Goal: Transaction & Acquisition: Purchase product/service

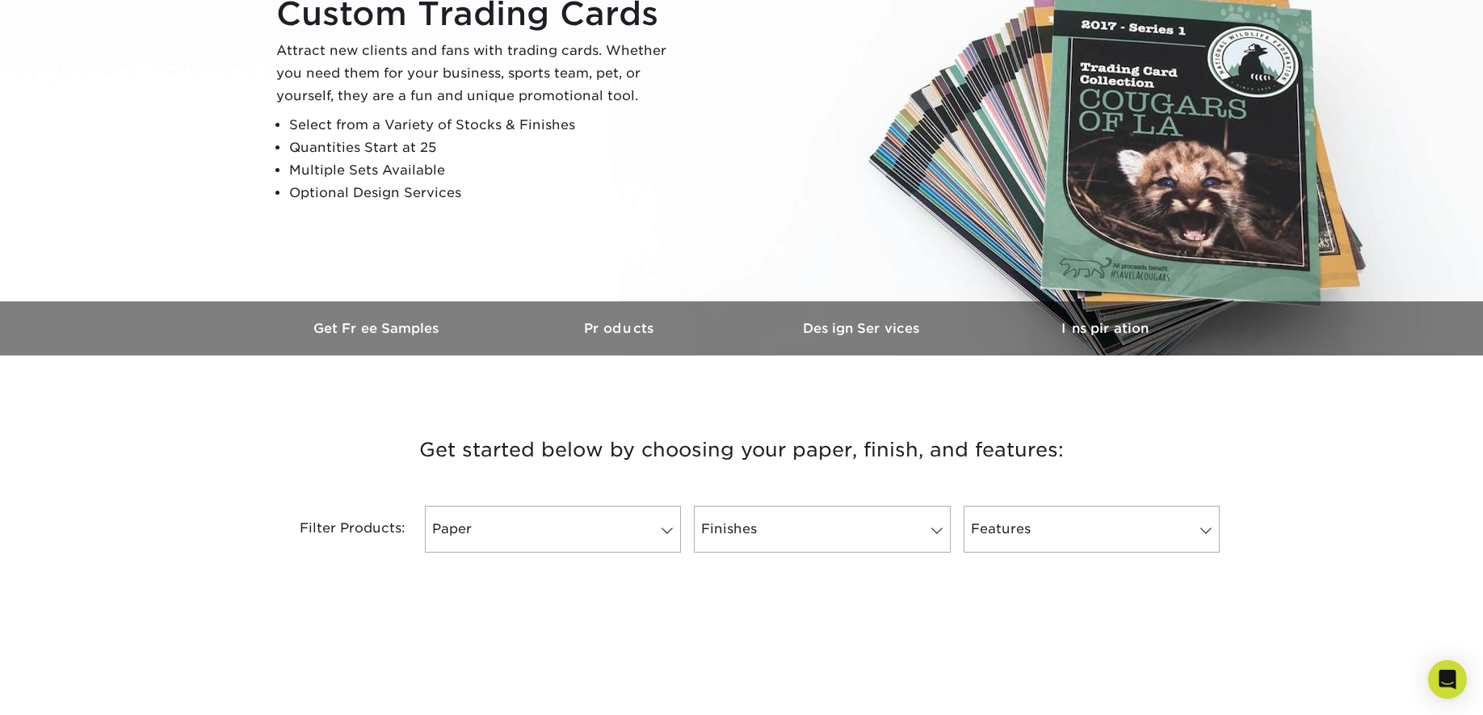
scroll to position [242, 0]
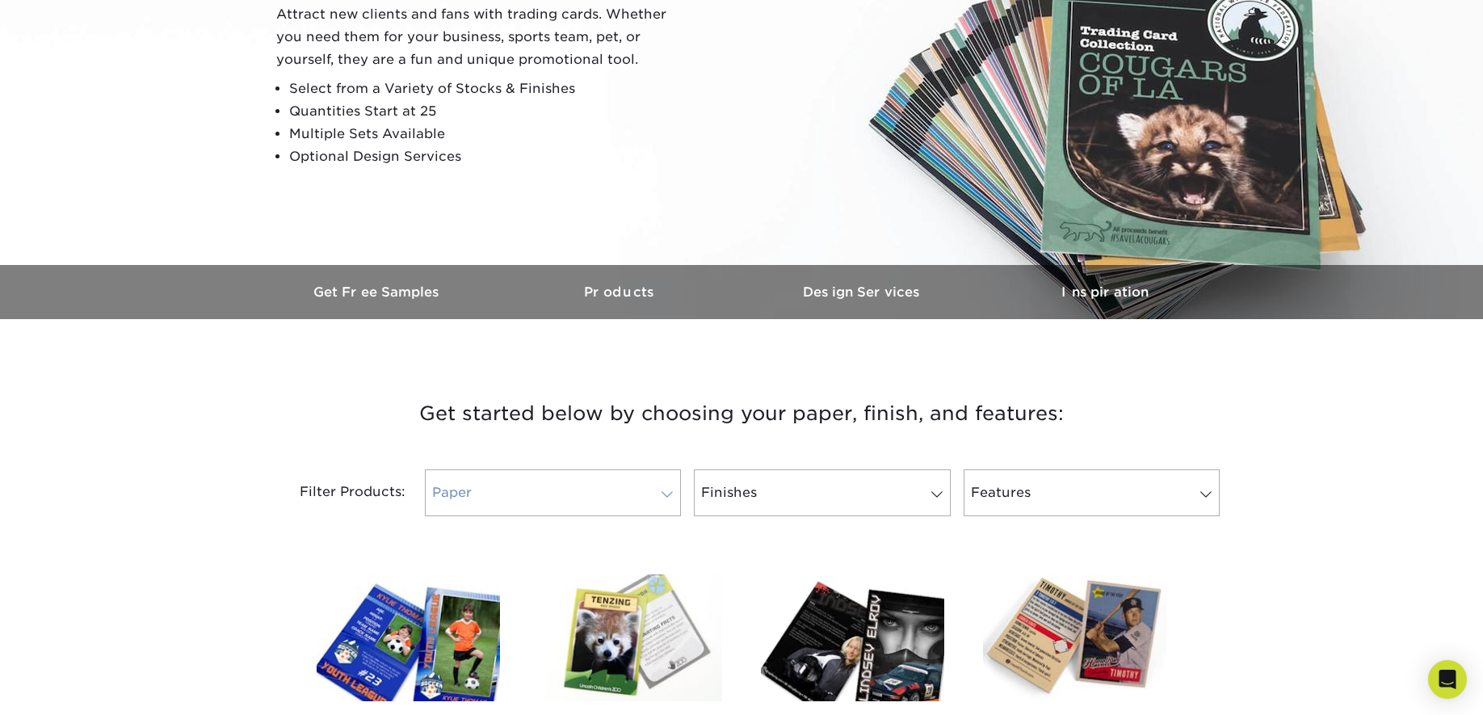
click at [503, 483] on link "Paper" at bounding box center [553, 492] width 256 height 47
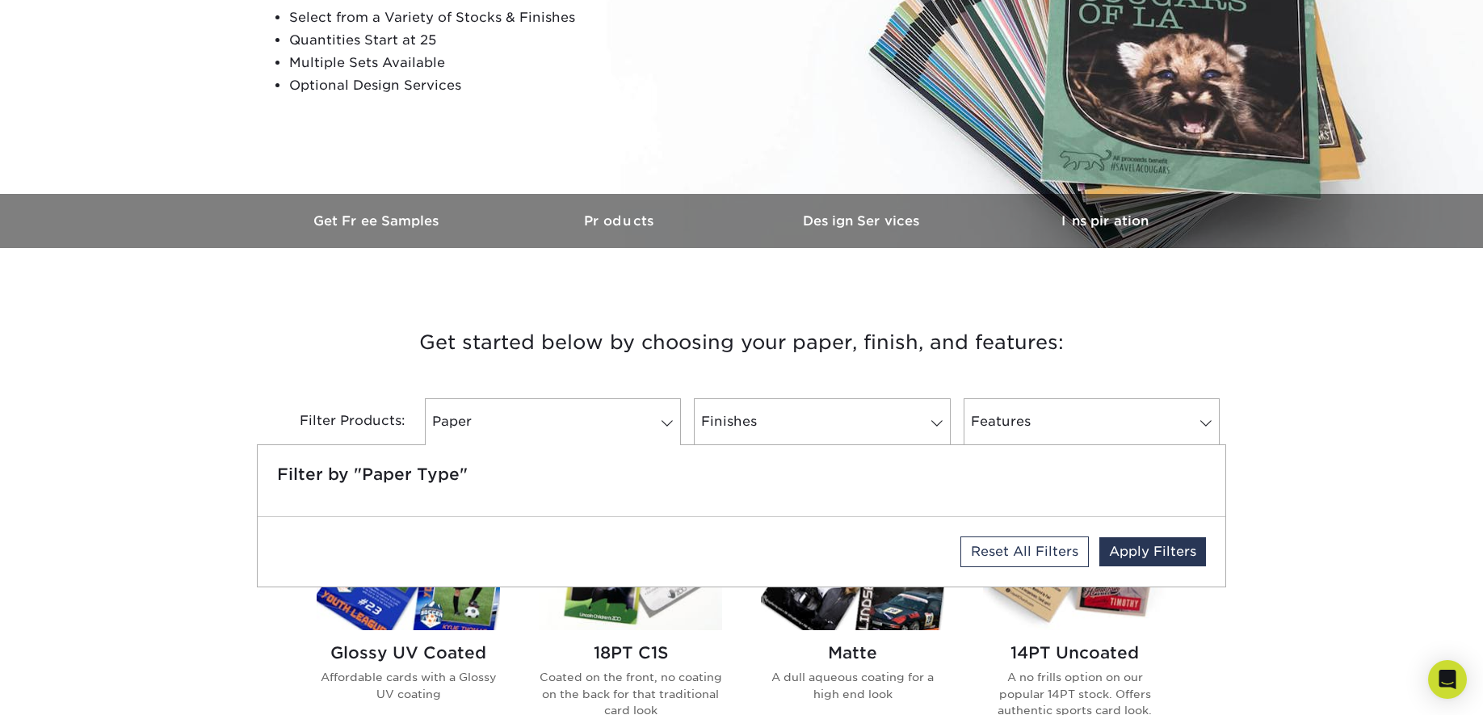
scroll to position [404, 0]
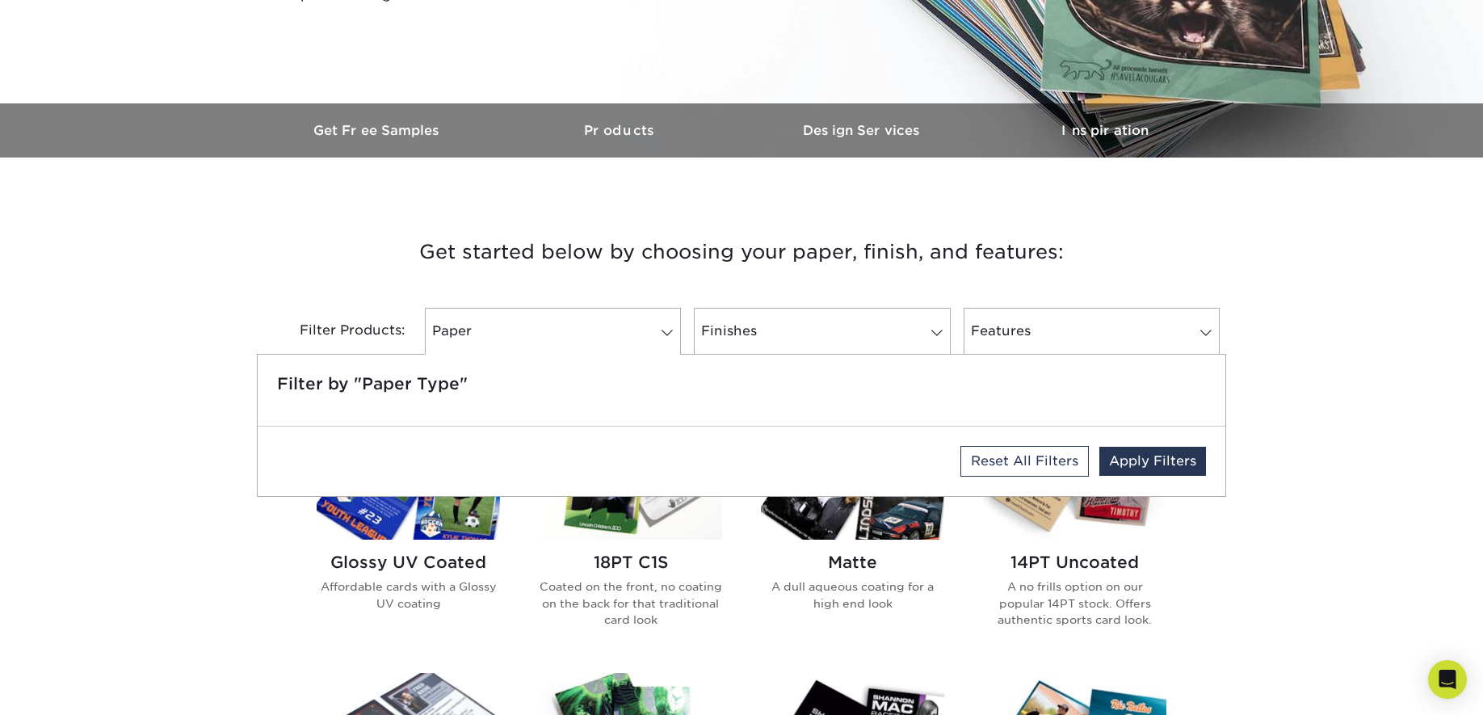
click at [602, 278] on h3 "Get started below by choosing your paper, finish, and features:" at bounding box center [741, 252] width 945 height 73
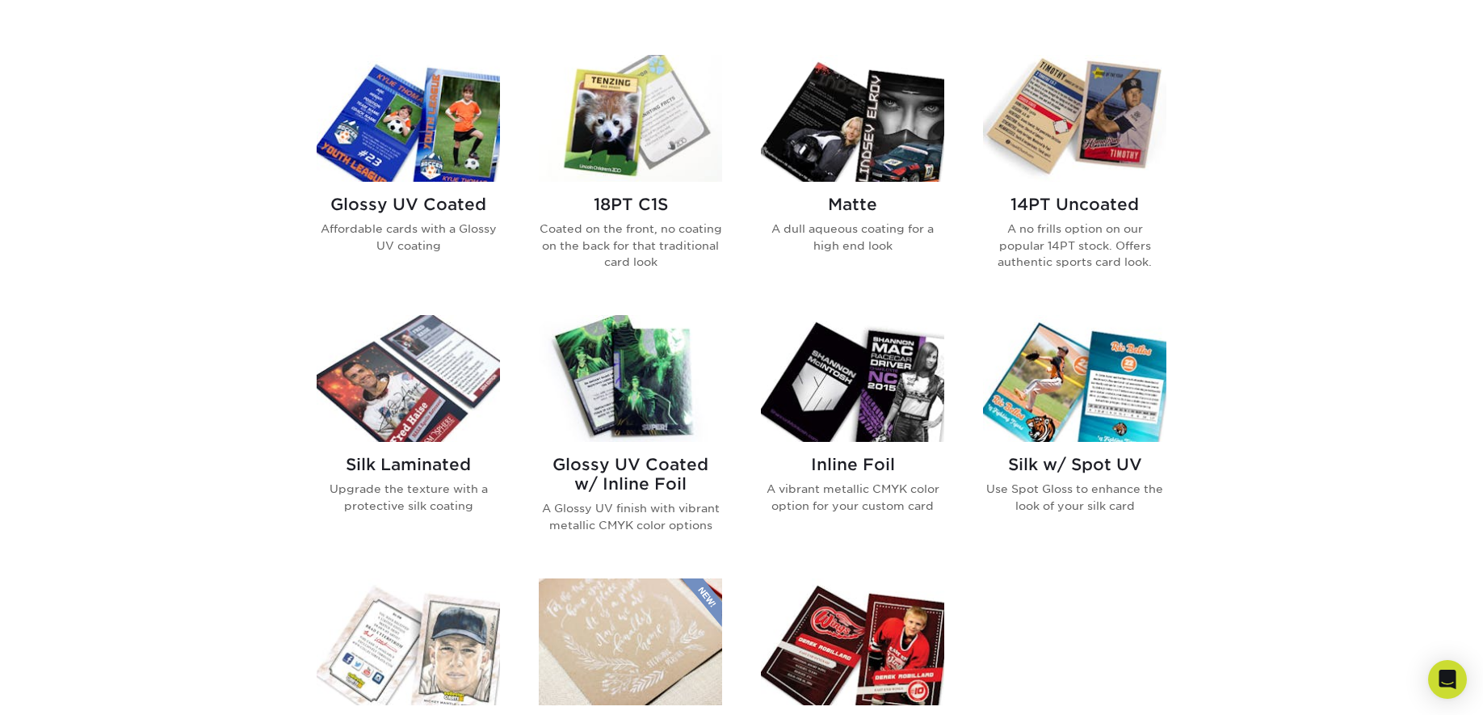
scroll to position [808, 0]
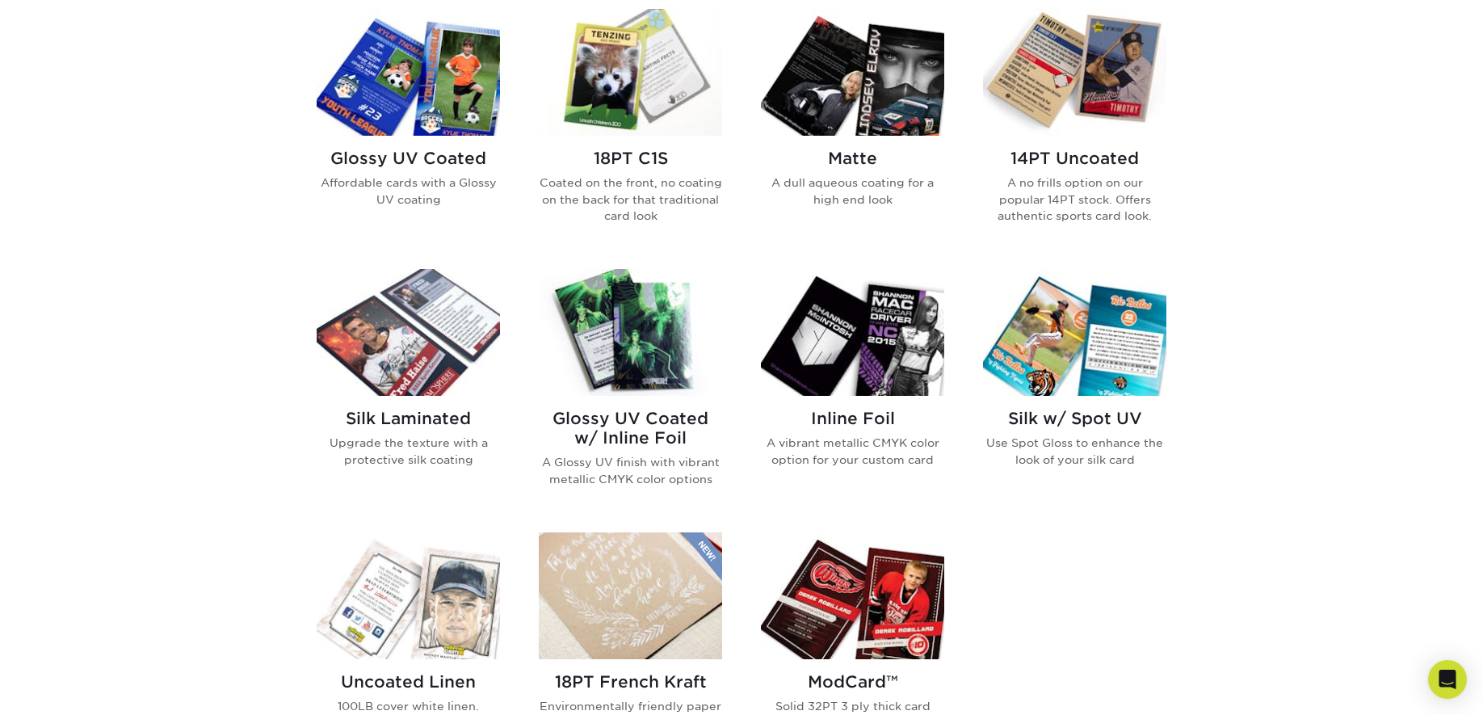
click at [444, 136] on div "Glossy UV Coated Affordable cards with a Glossy UV coating" at bounding box center [408, 185] width 183 height 98
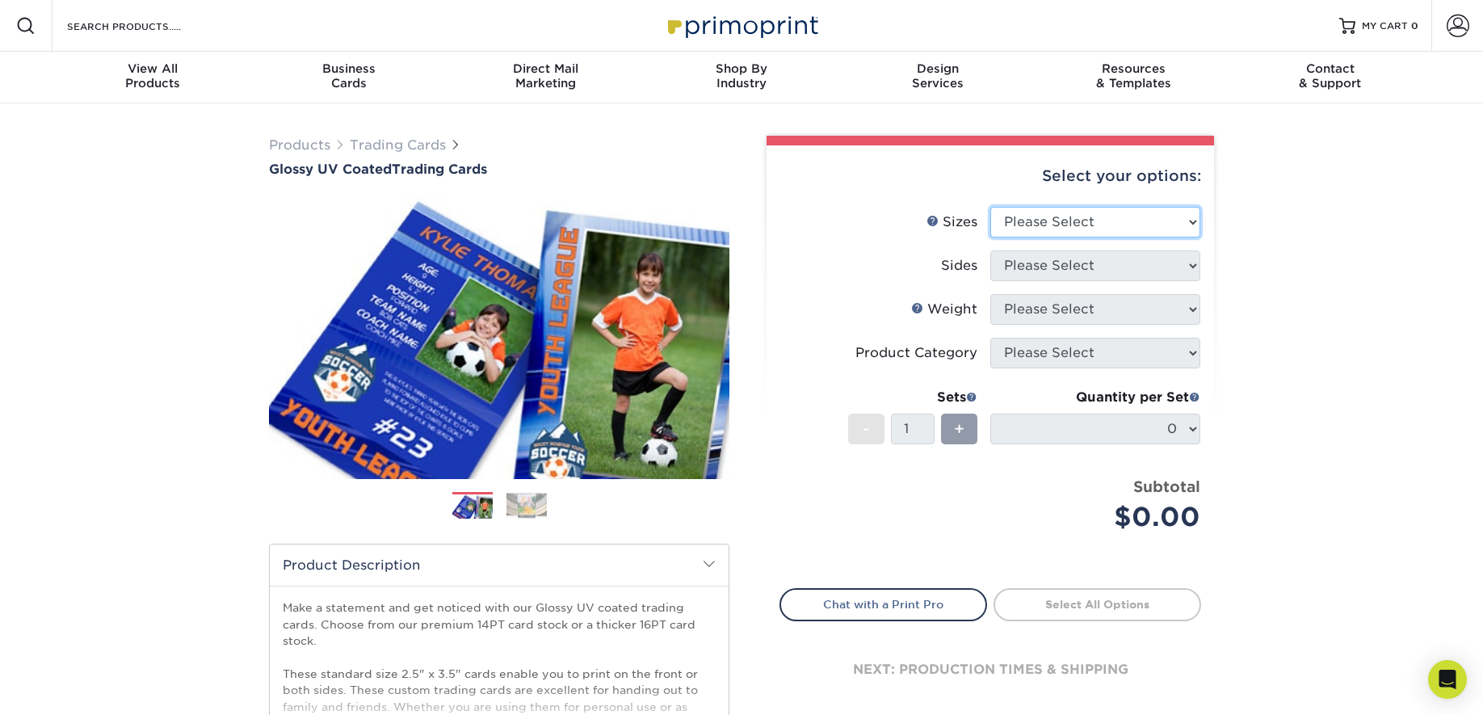
click at [1020, 223] on select "Please Select 2.5" x 3.5"" at bounding box center [1095, 222] width 210 height 31
click at [989, 270] on label "Sides" at bounding box center [885, 265] width 210 height 31
click at [1044, 225] on select "Please Select 2.5" x 3.5"" at bounding box center [1095, 222] width 210 height 31
select select "2.50x3.50"
click at [990, 207] on select "Please Select 2.5" x 3.5"" at bounding box center [1095, 222] width 210 height 31
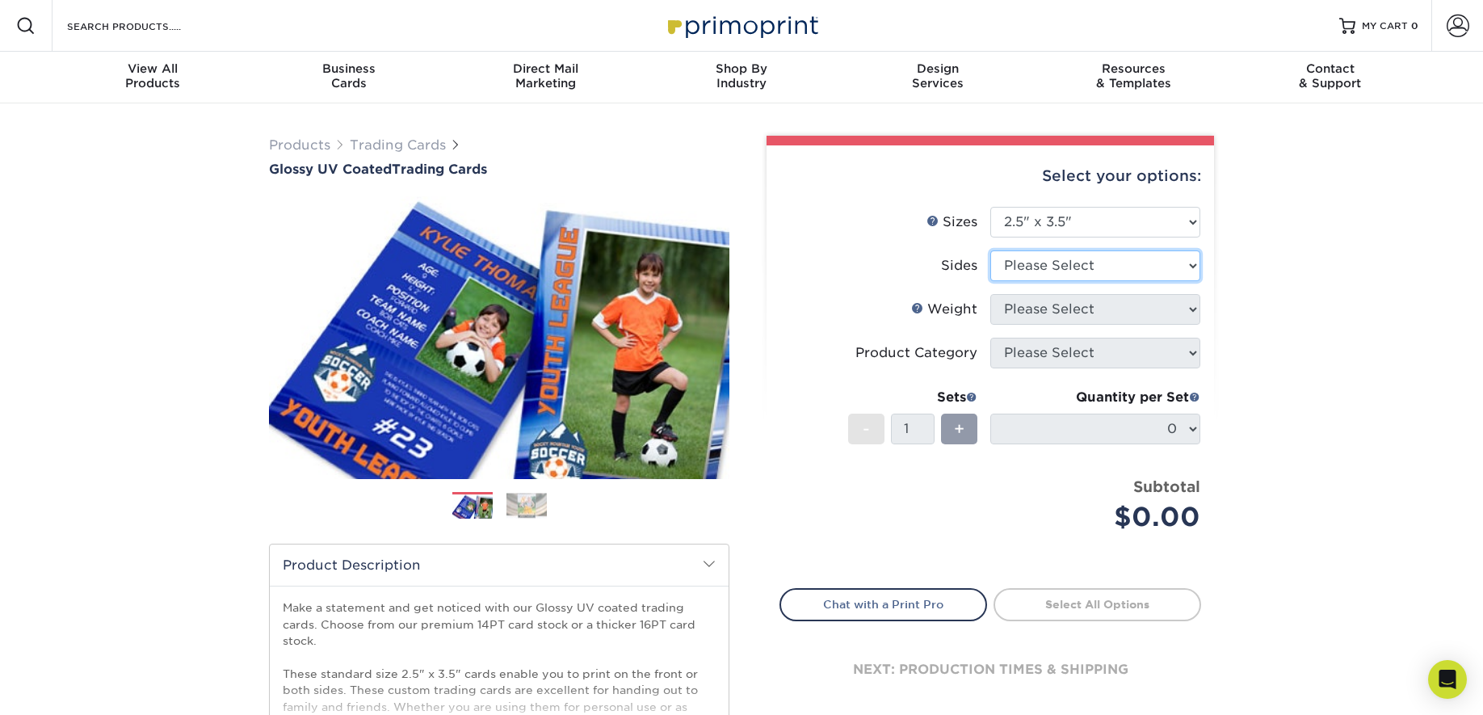
click at [1060, 267] on select "Please Select Print Both Sides Print Front Only" at bounding box center [1095, 265] width 210 height 31
select select "13abbda7-1d64-4f25-8bb2-c179b224825d"
click at [990, 250] on select "Please Select Print Both Sides Print Front Only" at bounding box center [1095, 265] width 210 height 31
click at [1088, 312] on select "Please Select 16PT 14PT 18PT C1S" at bounding box center [1095, 309] width 210 height 31
select select "14PT"
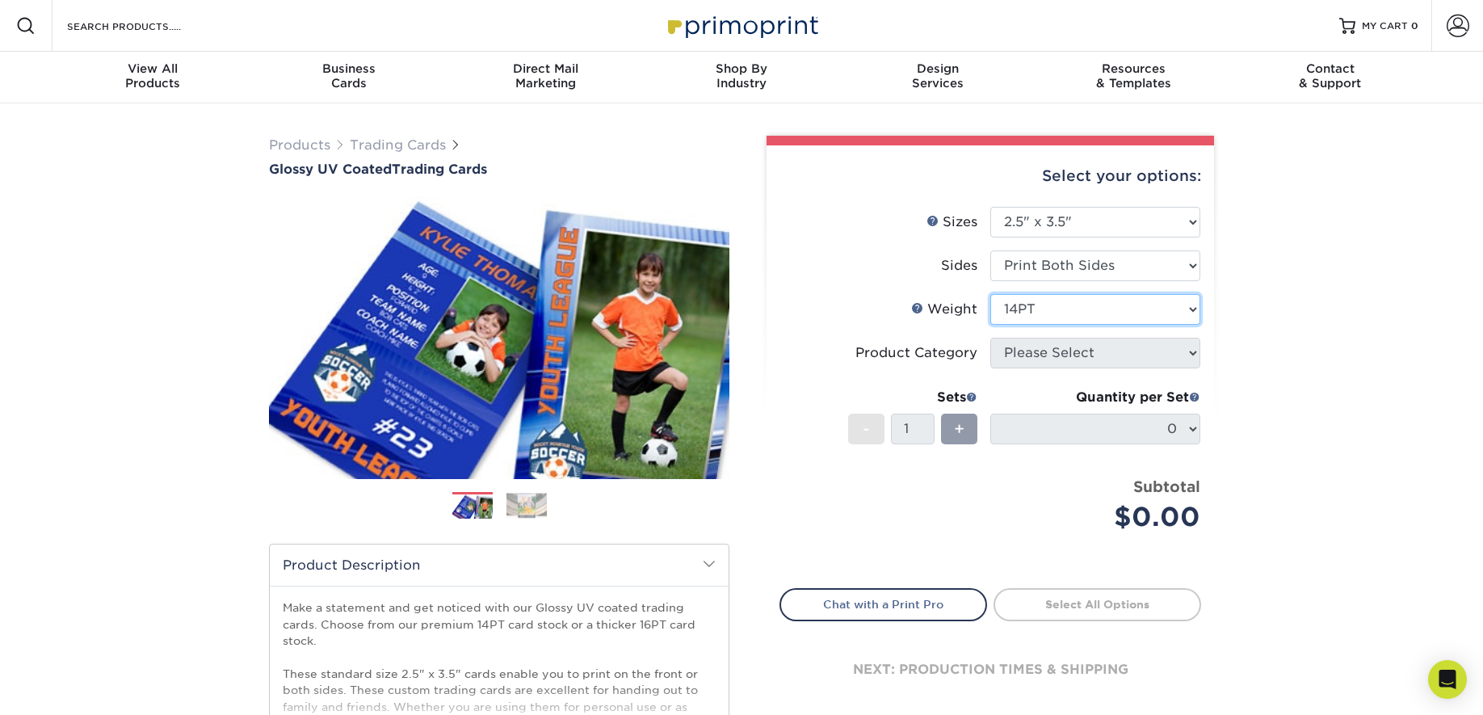
click at [990, 294] on select "Please Select 16PT 14PT 18PT C1S" at bounding box center [1095, 309] width 210 height 31
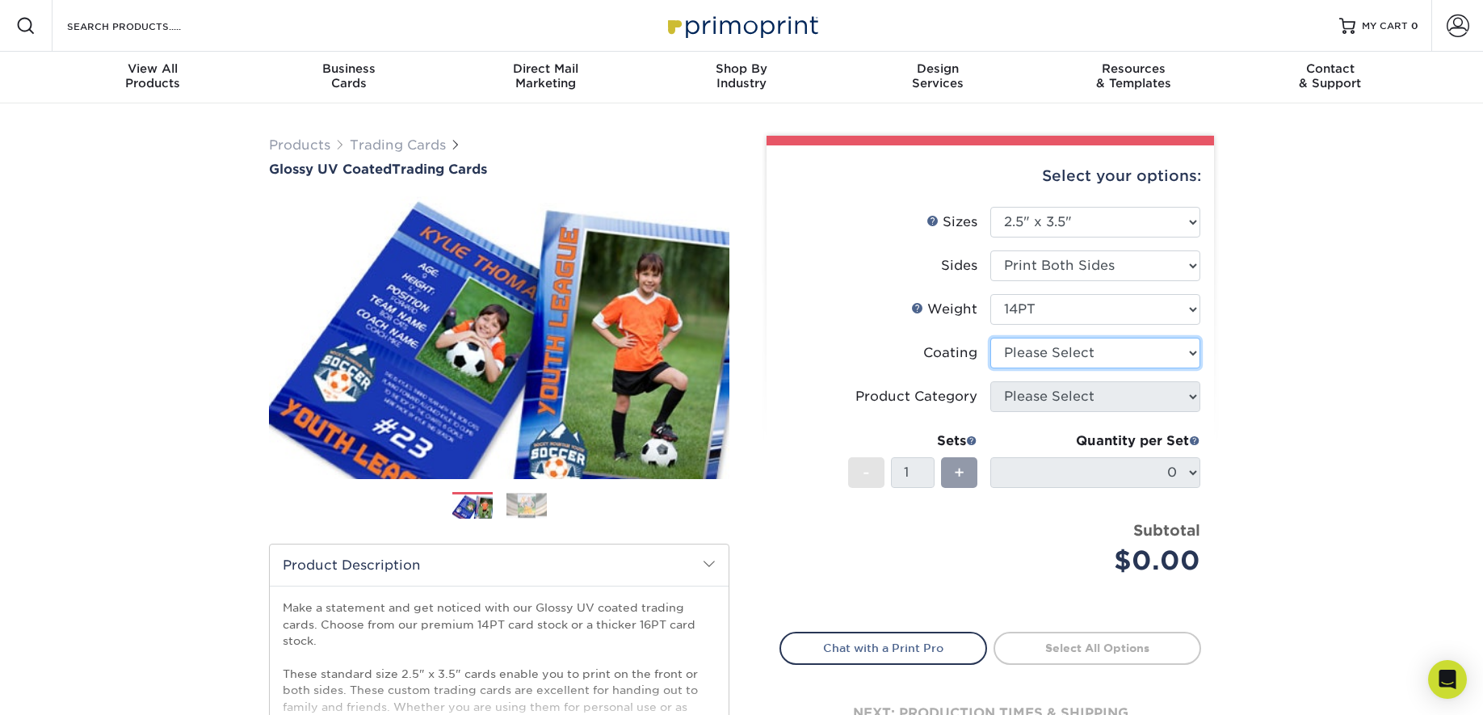
click at [1065, 366] on select at bounding box center [1095, 353] width 210 height 31
select select "ae367451-b2b8-45df-a344-0f05b6a12993"
click at [990, 338] on select at bounding box center [1095, 353] width 210 height 31
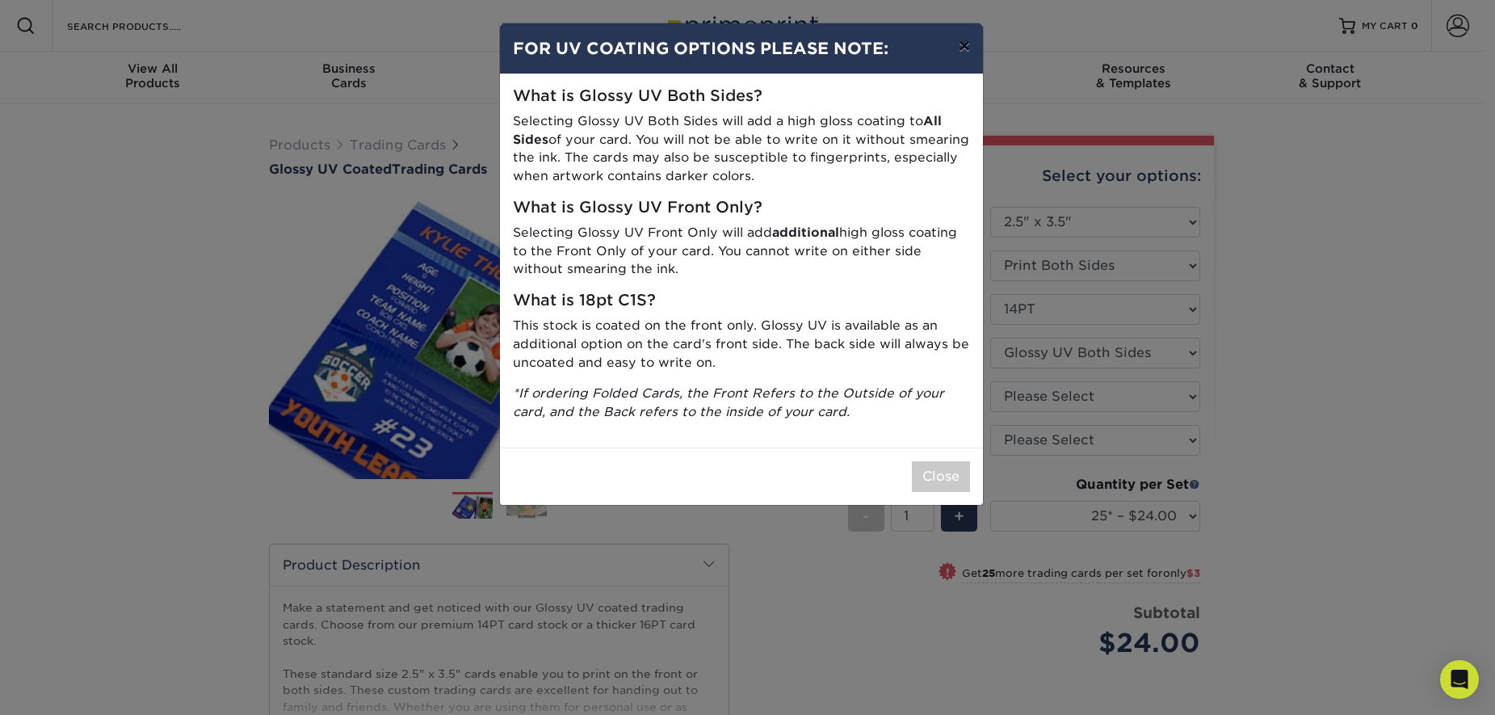
click at [961, 45] on button "×" at bounding box center [964, 45] width 37 height 45
